Goal: Share content: Distribute website content to other platforms or users

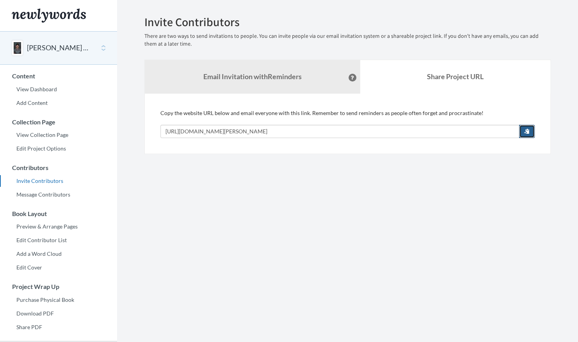
click at [528, 133] on span "button" at bounding box center [526, 130] width 5 height 5
click at [122, 66] on section "Emails have been sent! Invite Contributors There are two ways to send invitatio…" at bounding box center [347, 213] width 461 height 427
click at [99, 47] on div "[PERSON_NAME] Retirement Memory Book" at bounding box center [58, 48] width 117 height 34
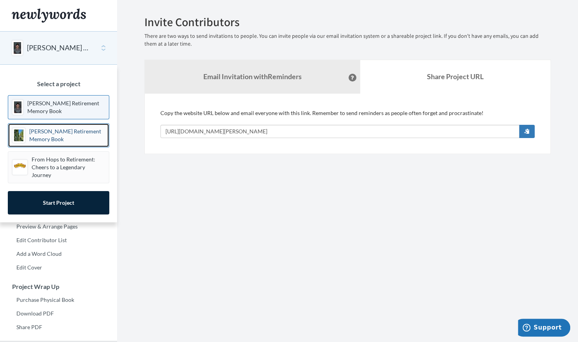
click at [74, 131] on p "[PERSON_NAME] Retirement Memory Book" at bounding box center [67, 136] width 76 height 16
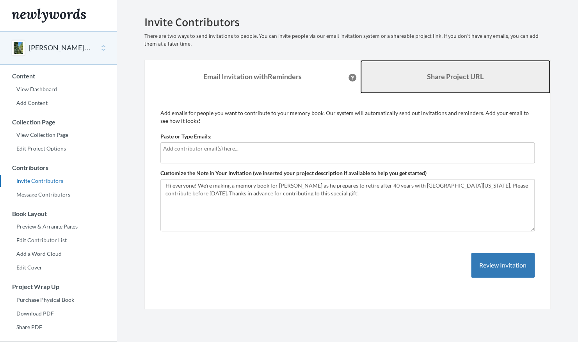
click at [489, 72] on link "Share Project URL" at bounding box center [455, 77] width 191 height 34
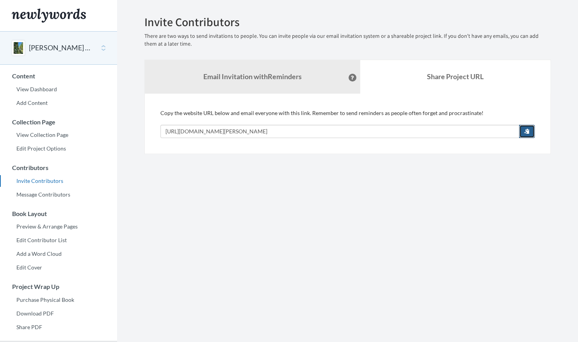
click at [530, 129] on button "button" at bounding box center [527, 131] width 16 height 13
click at [244, 189] on section "Emails have been sent! Invite Contributors There are two ways to send invitatio…" at bounding box center [347, 213] width 461 height 427
